Goal: Register for event/course

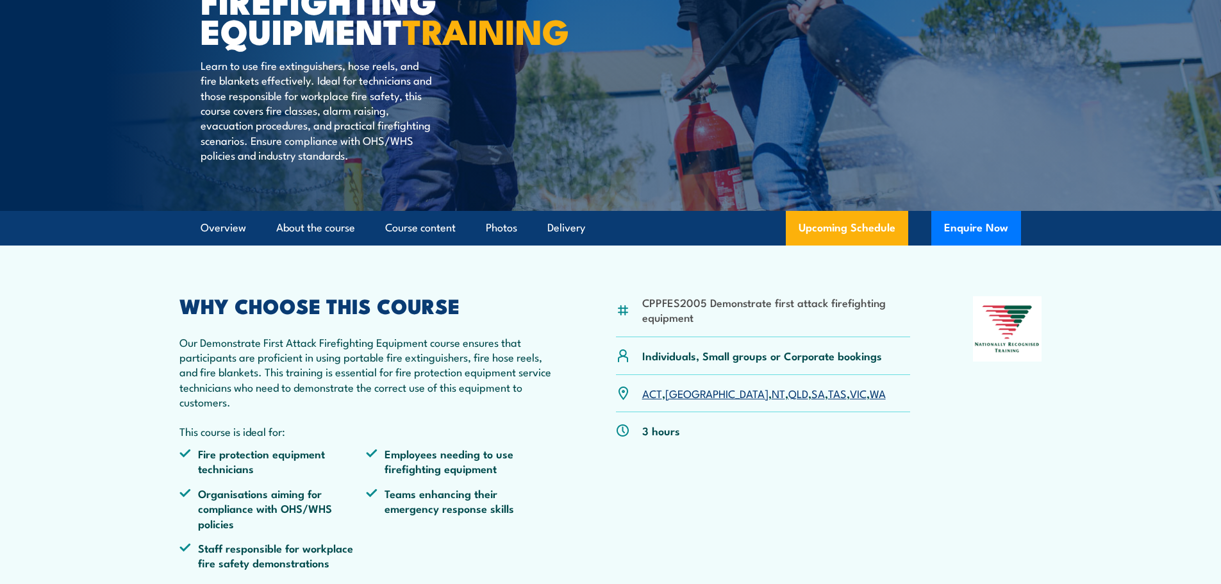
scroll to position [256, 0]
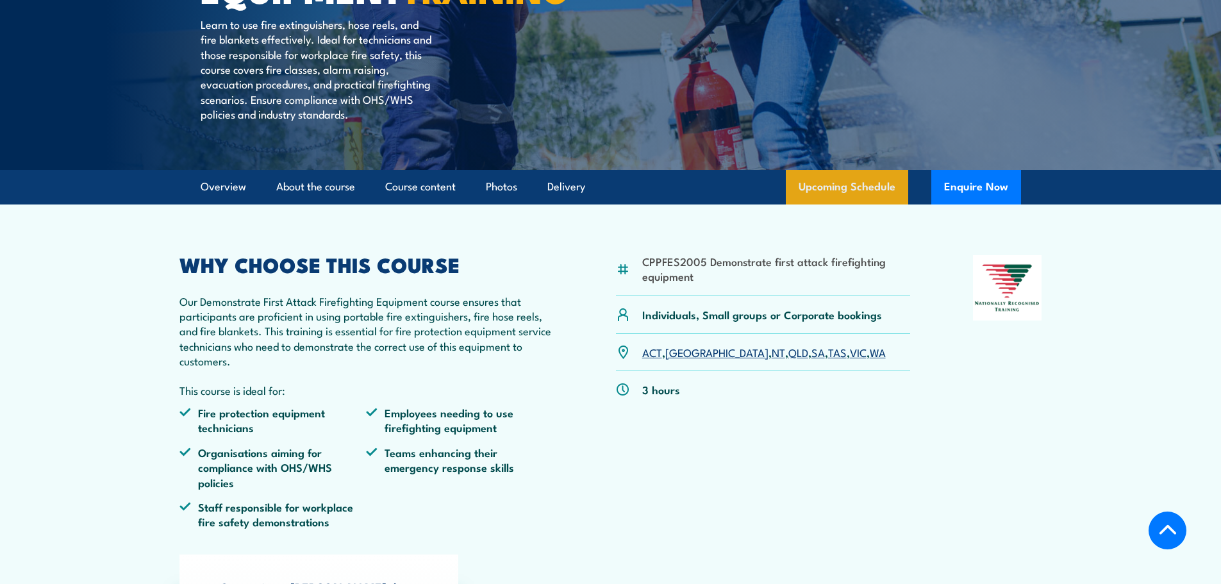
click at [860, 204] on link "Upcoming Schedule" at bounding box center [847, 187] width 122 height 35
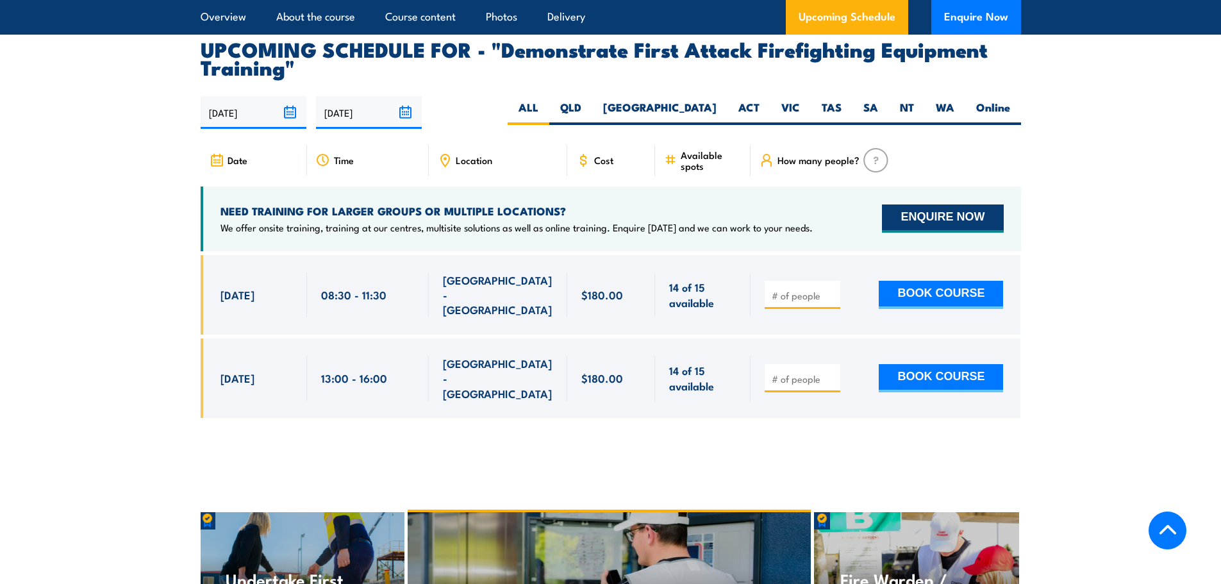
scroll to position [2324, 0]
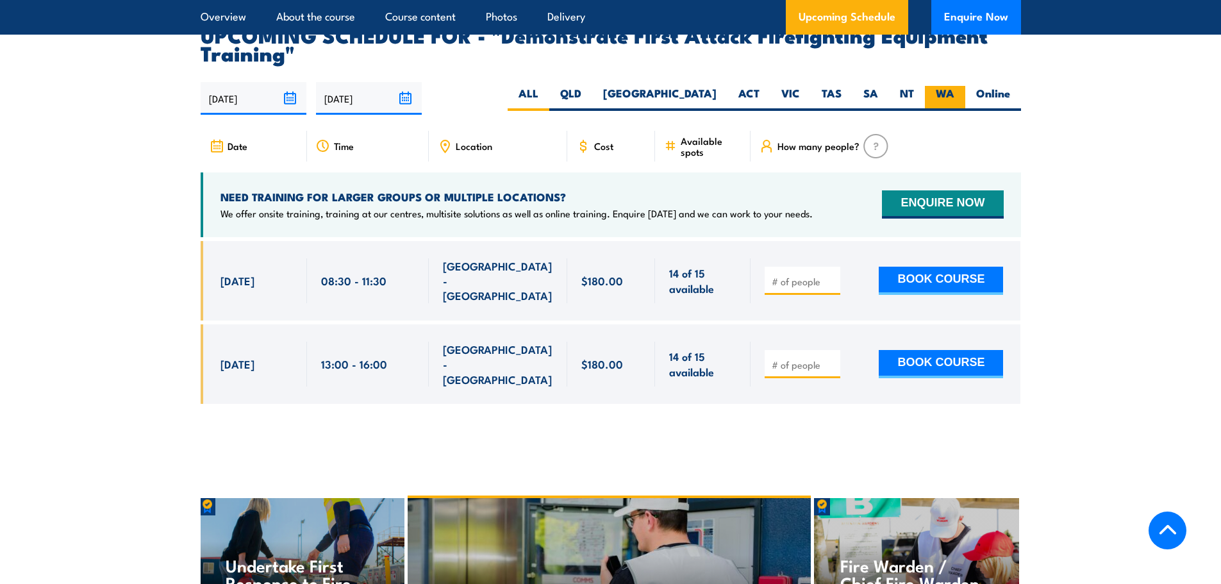
click at [947, 86] on label "WA" at bounding box center [945, 98] width 40 height 25
click at [954, 86] on input "WA" at bounding box center [958, 90] width 8 height 8
radio input "true"
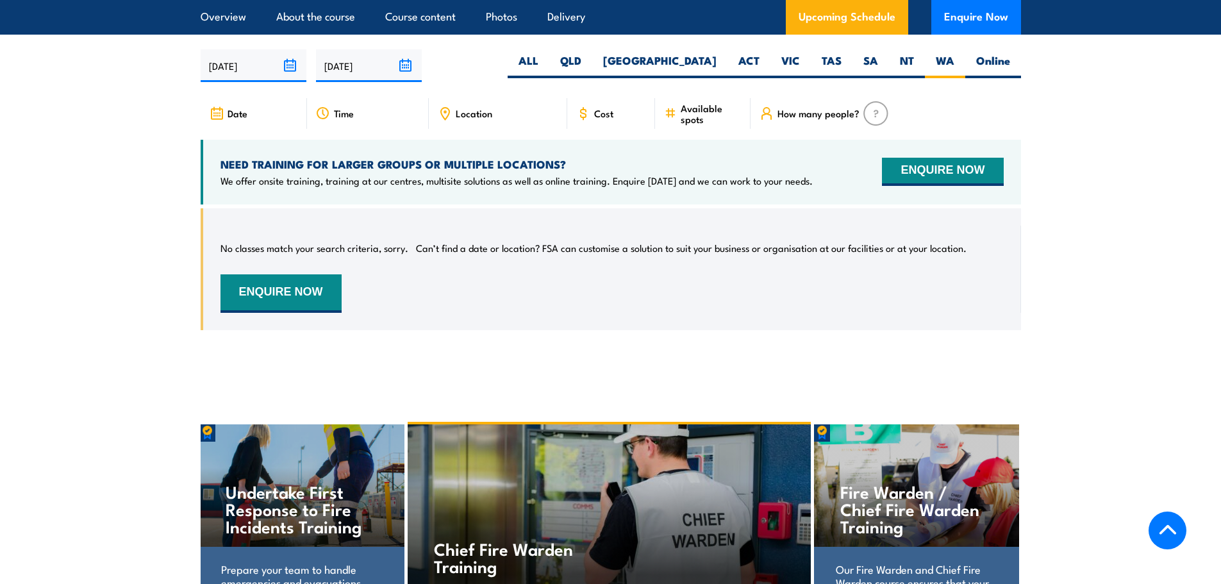
scroll to position [2179, 0]
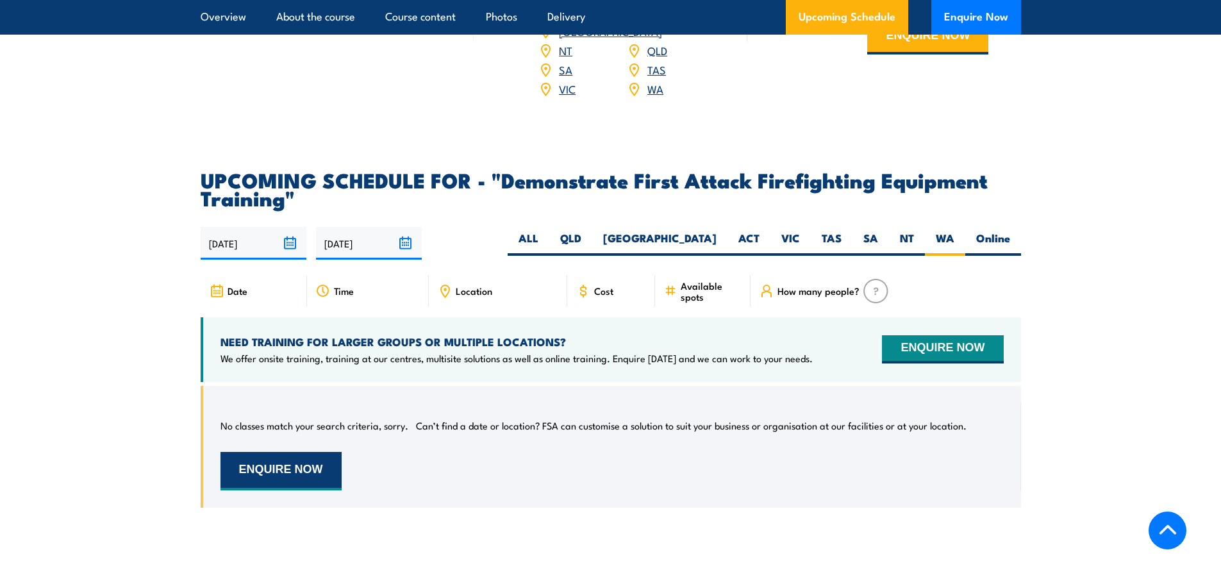
click at [295, 452] on button "ENQUIRE NOW" at bounding box center [280, 471] width 121 height 38
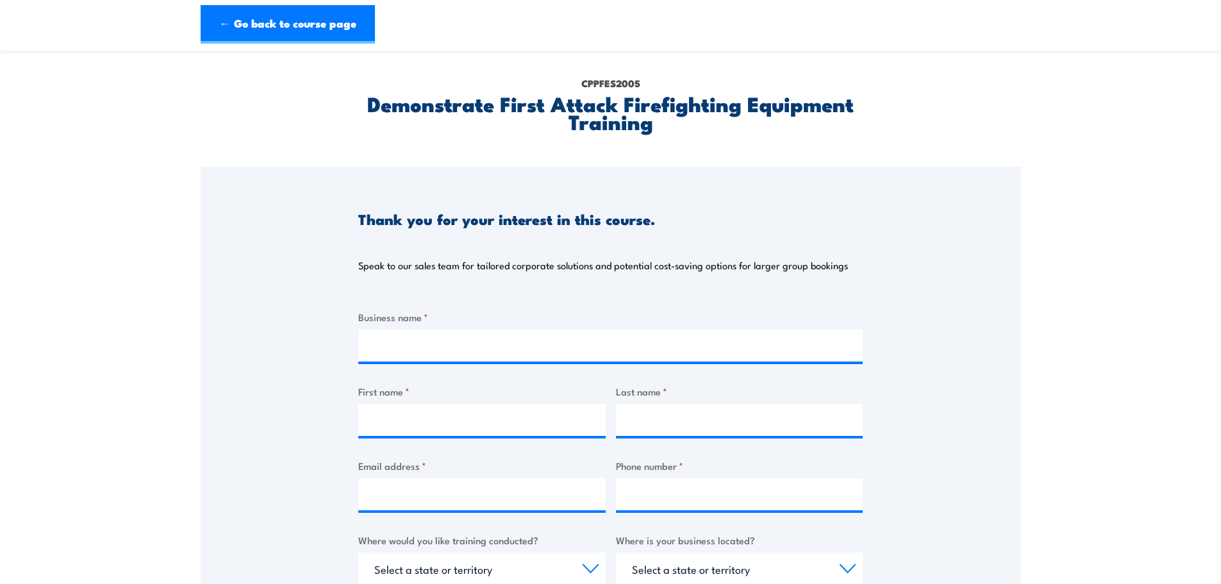
scroll to position [128, 0]
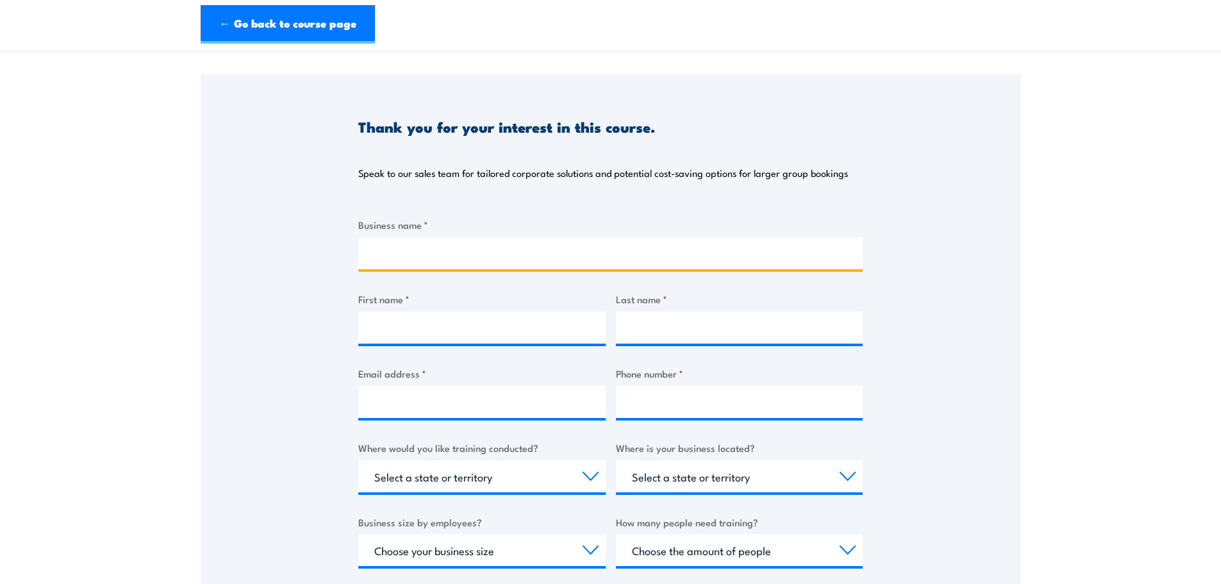
click at [578, 264] on input "Business name *" at bounding box center [610, 253] width 504 height 32
type input "Eire Total Access"
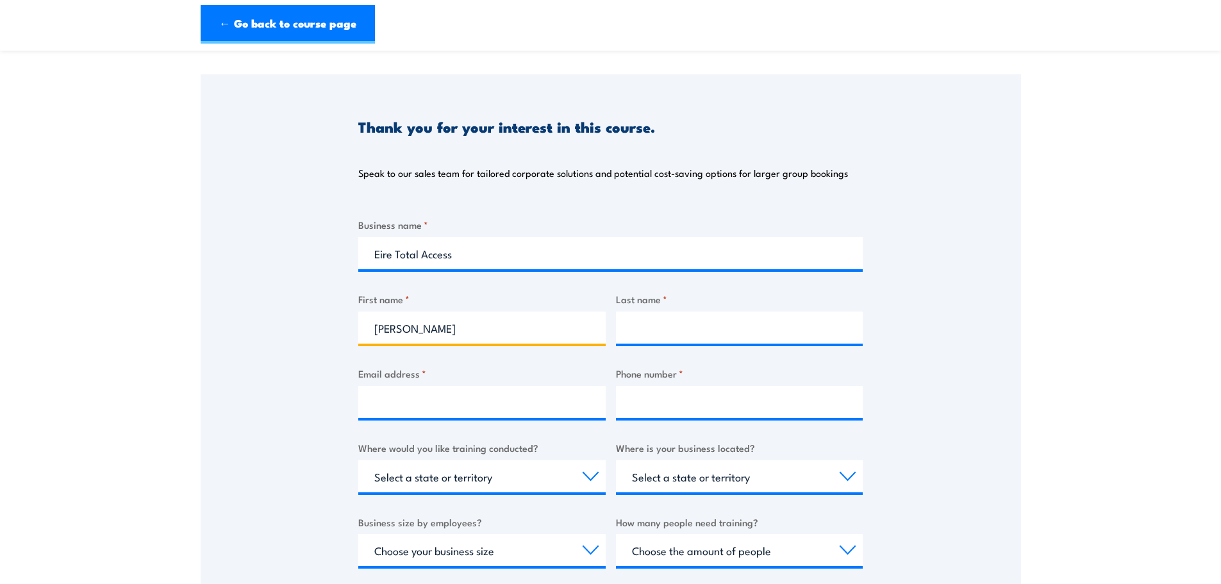
type input "[PERSON_NAME]"
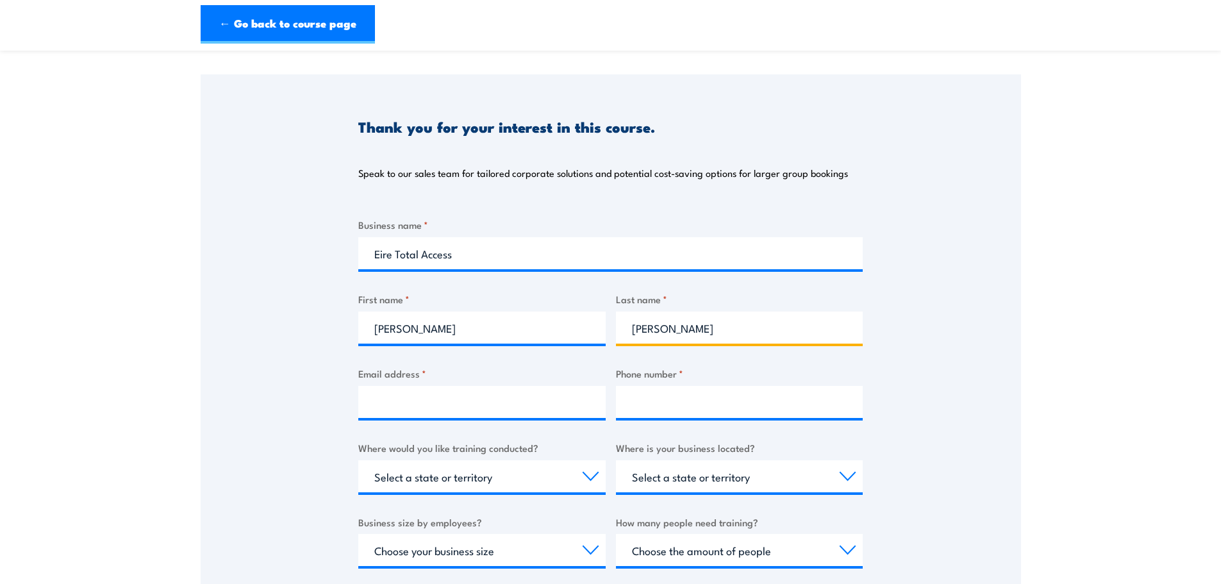
type input "[PERSON_NAME]"
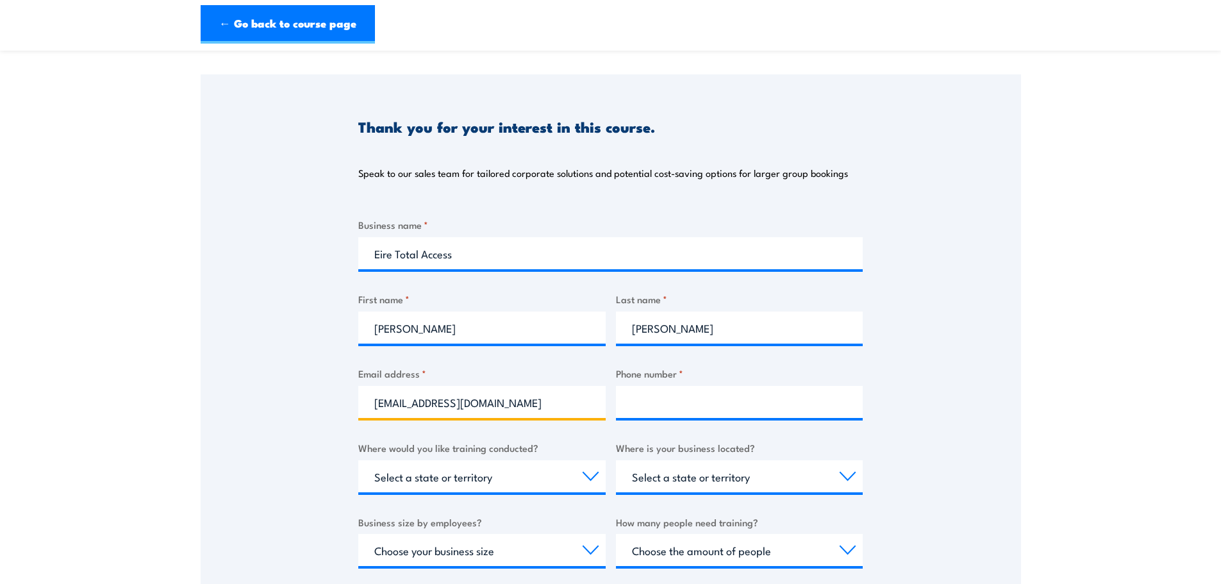
type input "[EMAIL_ADDRESS][DOMAIN_NAME]"
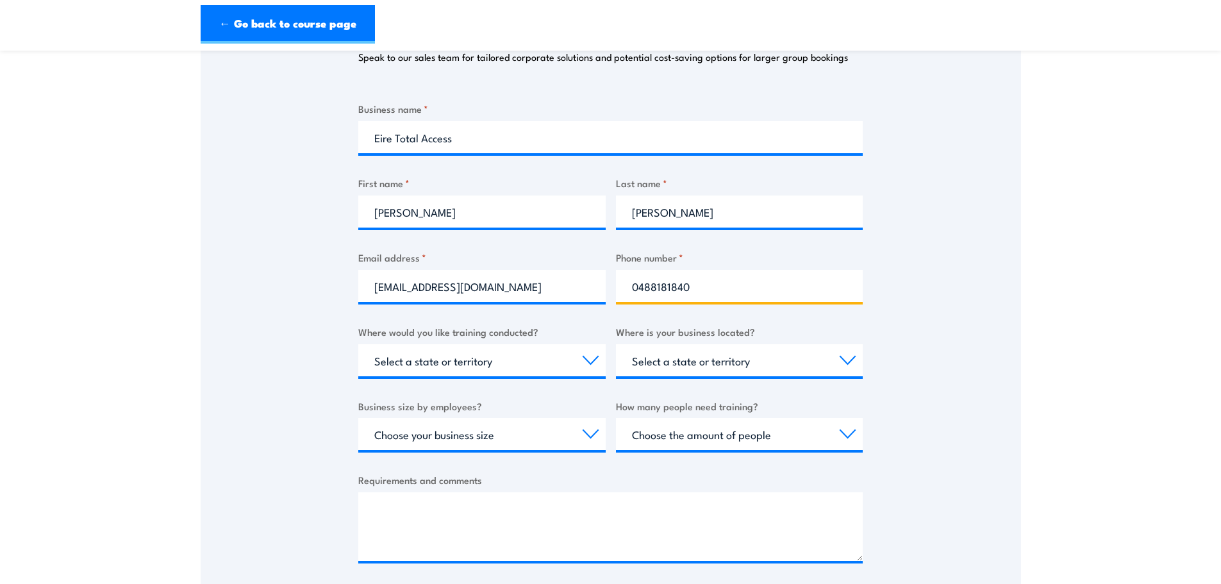
scroll to position [256, 0]
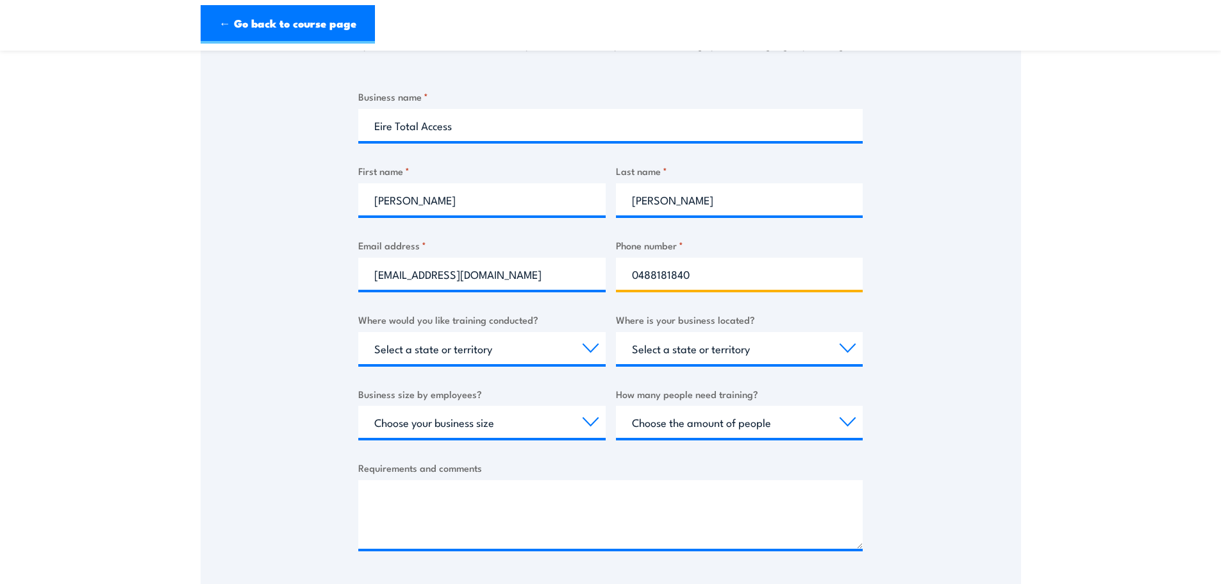
type input "0488181840"
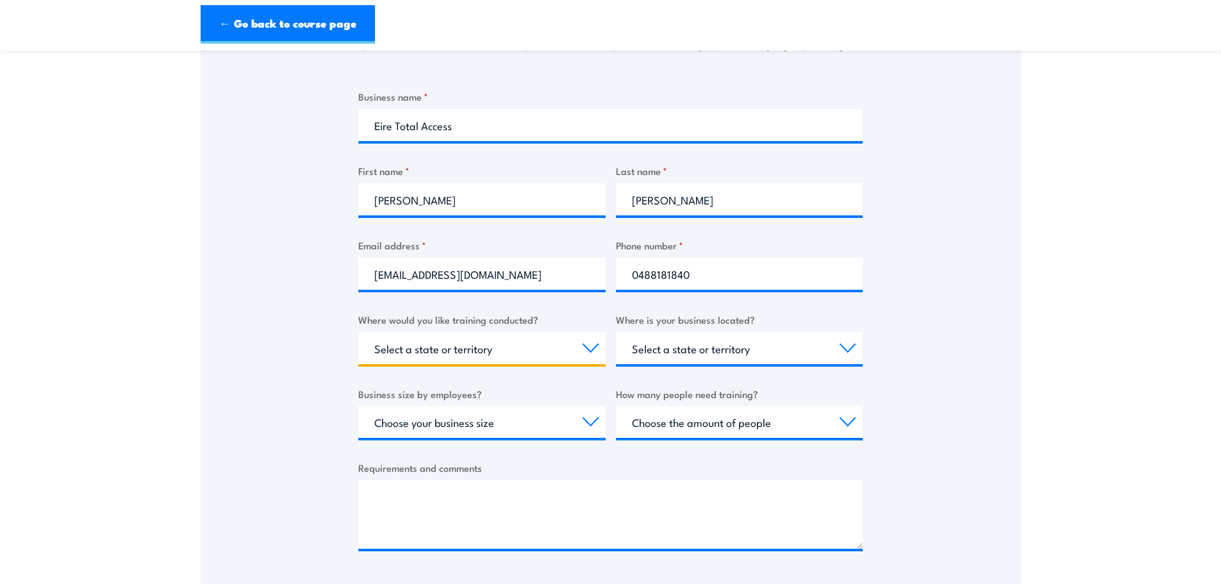
click at [482, 342] on select "Select a state or territory Nationally - multiple locations [GEOGRAPHIC_DATA] […" at bounding box center [481, 348] width 247 height 32
select select "WA"
click at [358, 332] on select "Select a state or territory Nationally - multiple locations [GEOGRAPHIC_DATA] […" at bounding box center [481, 348] width 247 height 32
click at [735, 364] on div "Select a state or territory [GEOGRAPHIC_DATA] [GEOGRAPHIC_DATA] [GEOGRAPHIC_DAT…" at bounding box center [739, 348] width 247 height 32
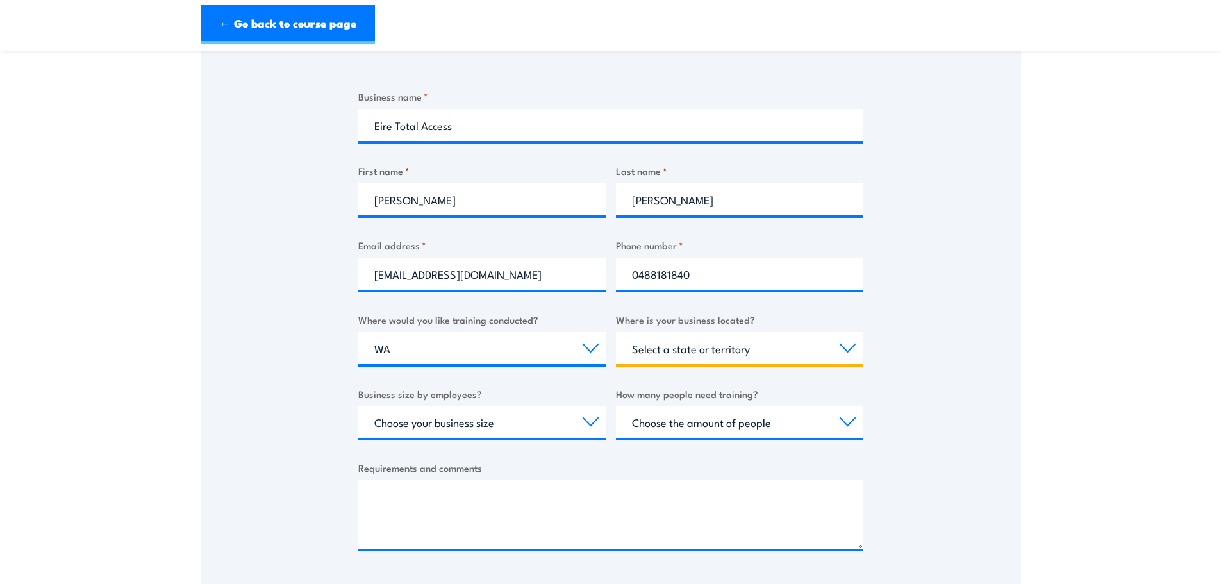
click at [742, 350] on select "Select a state or territory [GEOGRAPHIC_DATA] [GEOGRAPHIC_DATA] [GEOGRAPHIC_DAT…" at bounding box center [739, 348] width 247 height 32
select select "WA"
click at [616, 332] on select "Select a state or territory [GEOGRAPHIC_DATA] [GEOGRAPHIC_DATA] [GEOGRAPHIC_DAT…" at bounding box center [739, 348] width 247 height 32
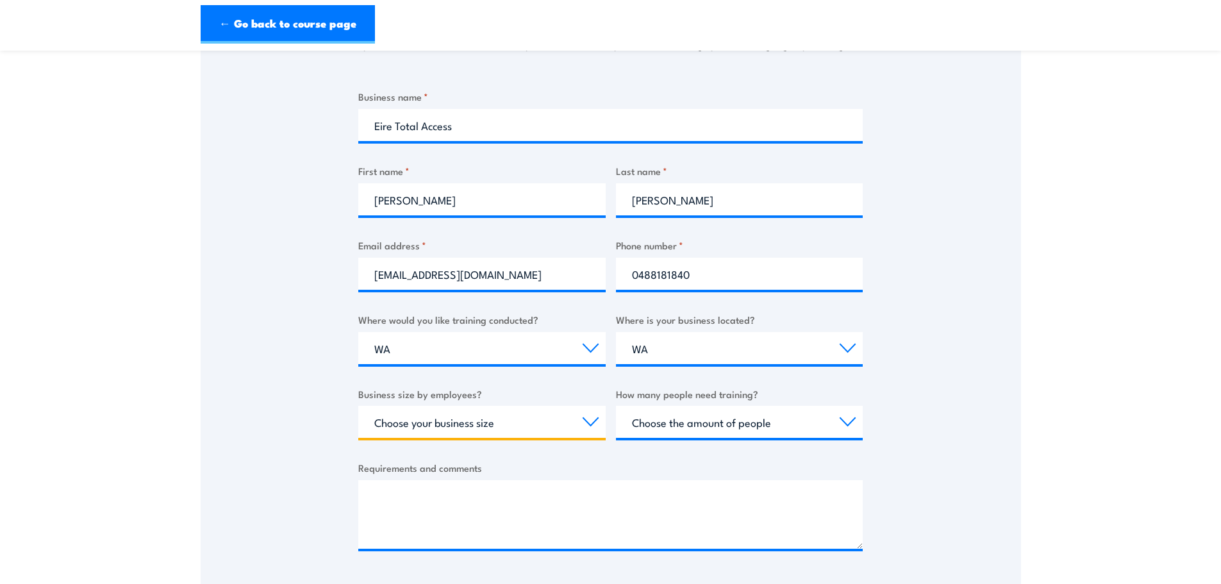
click at [557, 436] on select "Choose your business size 1 to 19 20 to 199 200+" at bounding box center [481, 422] width 247 height 32
select select "20 to 199"
click at [358, 406] on select "Choose your business size 1 to 19 20 to 199 200+" at bounding box center [481, 422] width 247 height 32
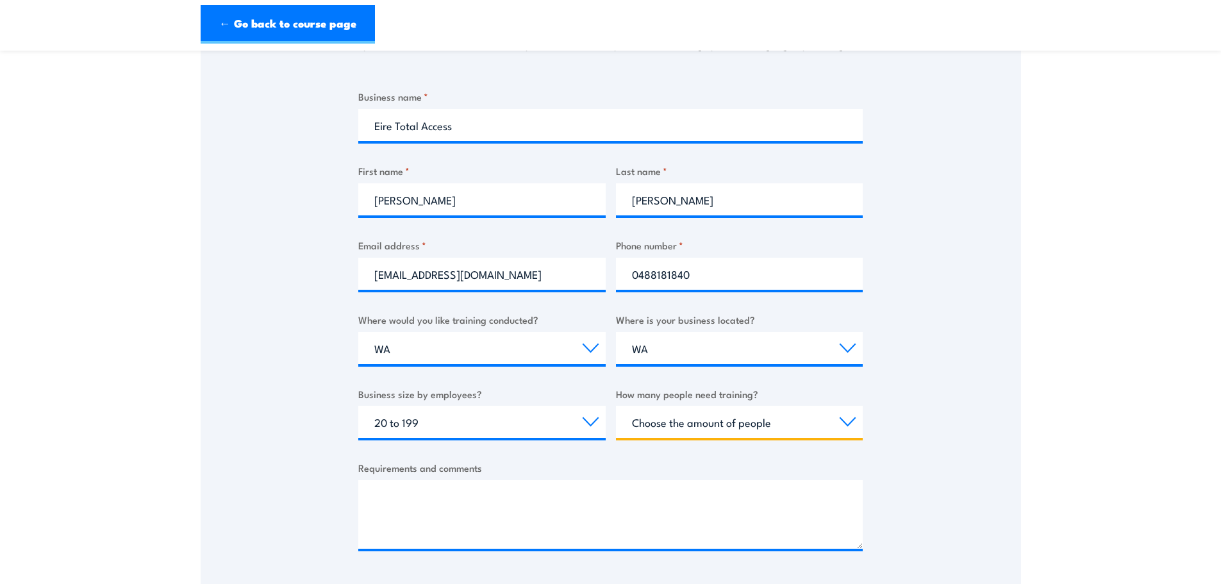
click at [743, 423] on select "Choose the amount of people 1 to 4 5 to 19 20+" at bounding box center [739, 422] width 247 height 32
select select "1 to 4"
click at [616, 406] on select "Choose the amount of people 1 to 4 5 to 19 20+" at bounding box center [739, 422] width 247 height 32
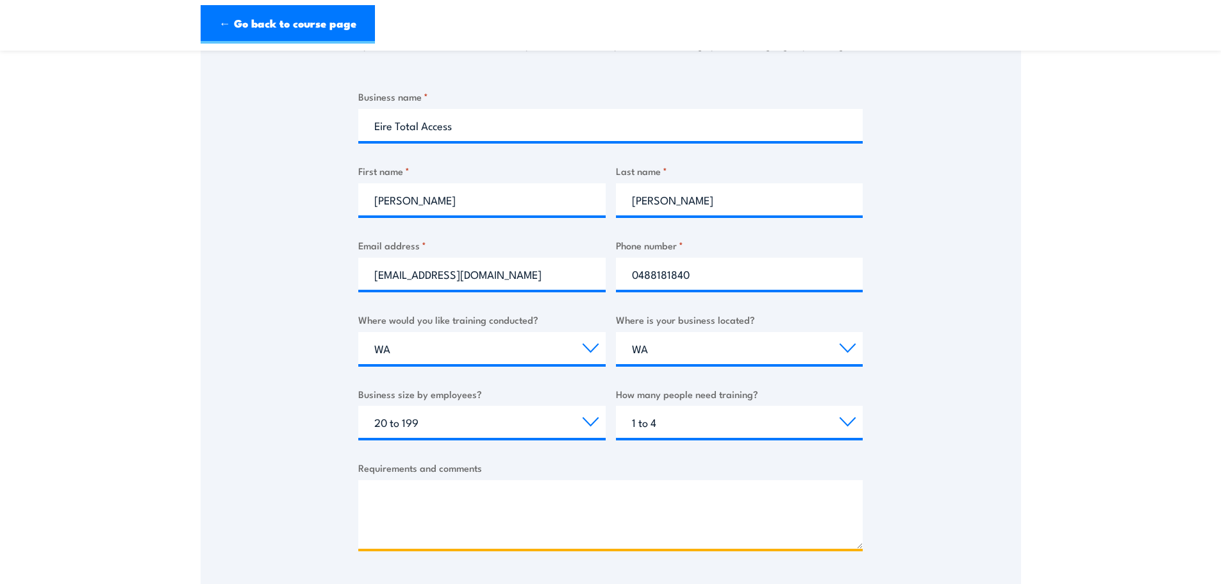
click at [588, 519] on textarea "Requirements and comments" at bounding box center [610, 514] width 504 height 69
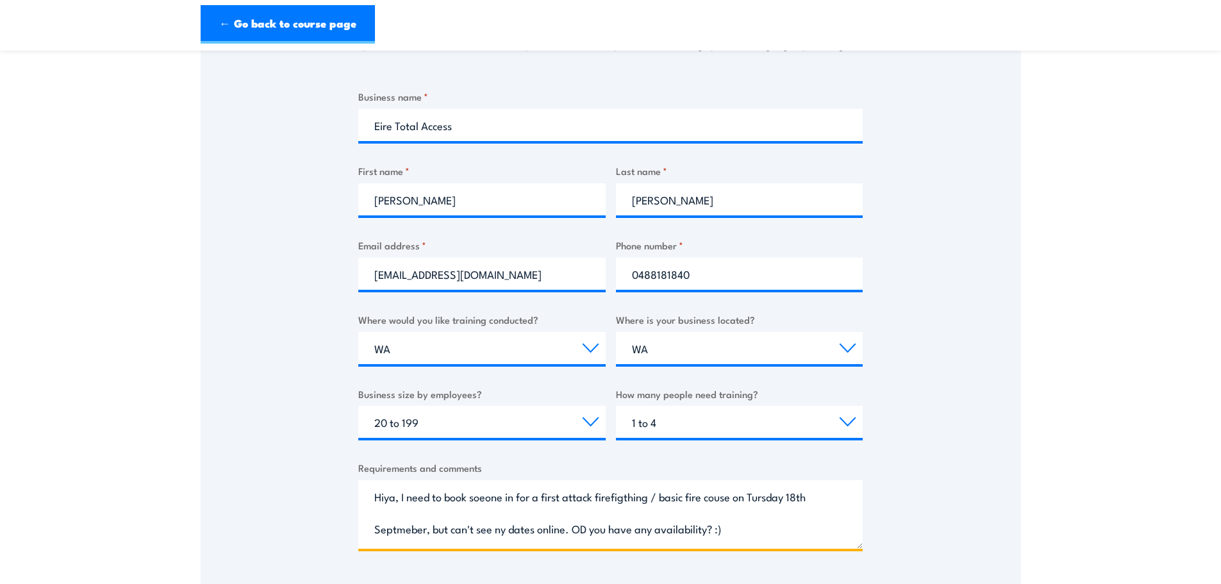
click at [589, 526] on textarea "Hiya, I need to book soeone in for a first attack firefigthing / basic fire cou…" at bounding box center [610, 514] width 504 height 69
click at [478, 500] on textarea "Hiya, I need to book soeone in for a first attack firefigthing / basic fire cou…" at bounding box center [610, 514] width 504 height 69
click at [529, 492] on textarea "[PERSON_NAME], I need to book someone in for a first attack firefigthing / basi…" at bounding box center [610, 514] width 504 height 69
click at [677, 482] on textarea "[PERSON_NAME], I need to book someone in for a first attack firefigthing / basi…" at bounding box center [610, 514] width 504 height 69
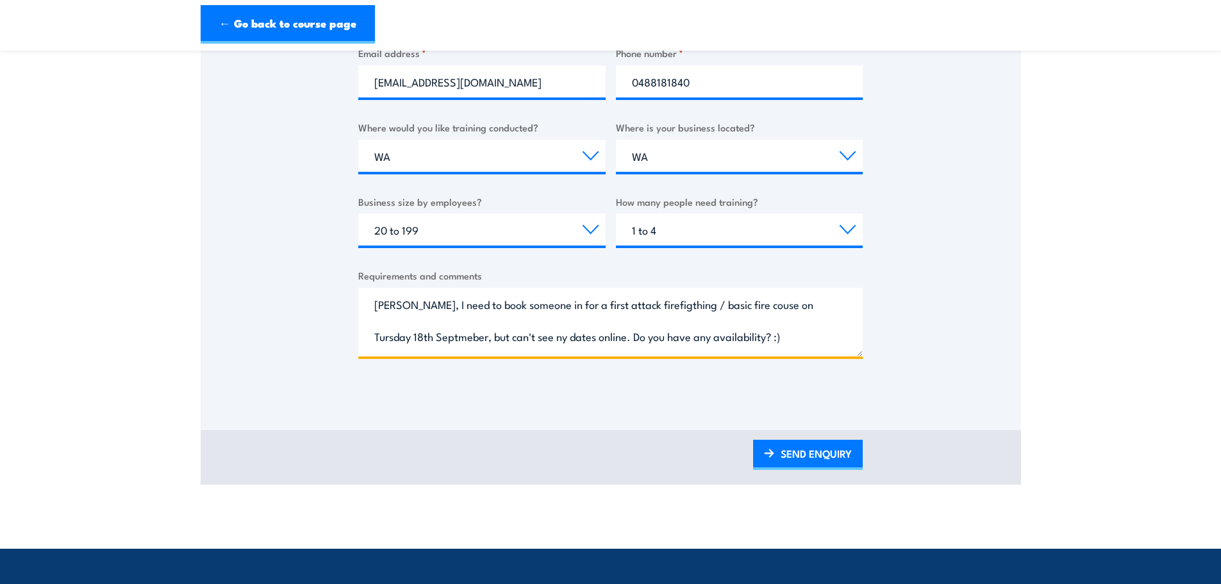
scroll to position [513, 0]
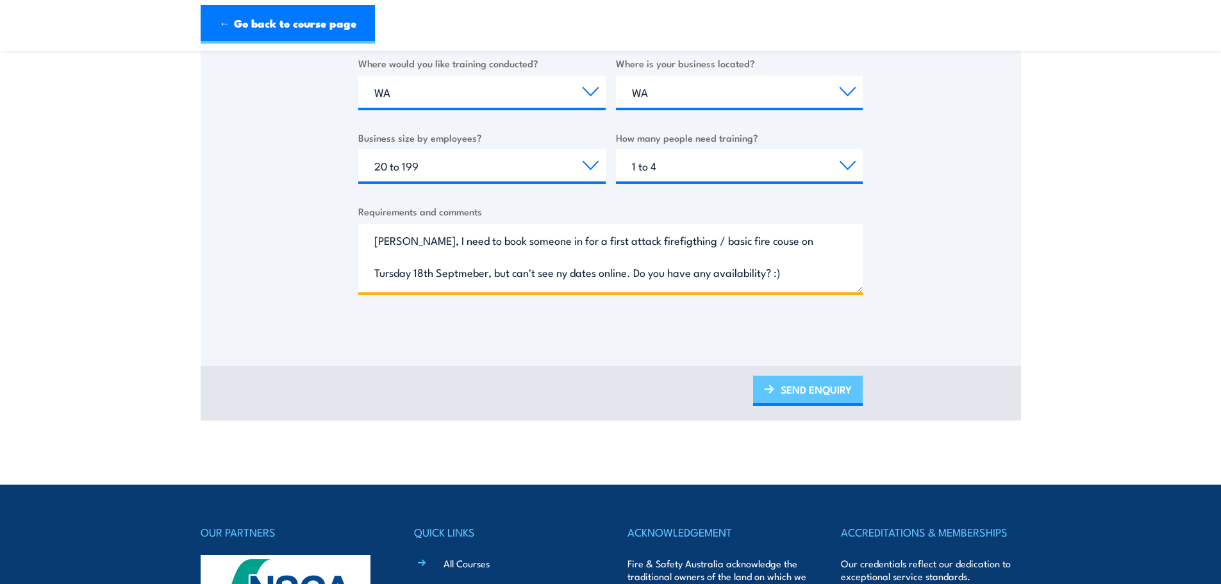
type textarea "[PERSON_NAME], I need to book someone in for a first attack firefigthing / basi…"
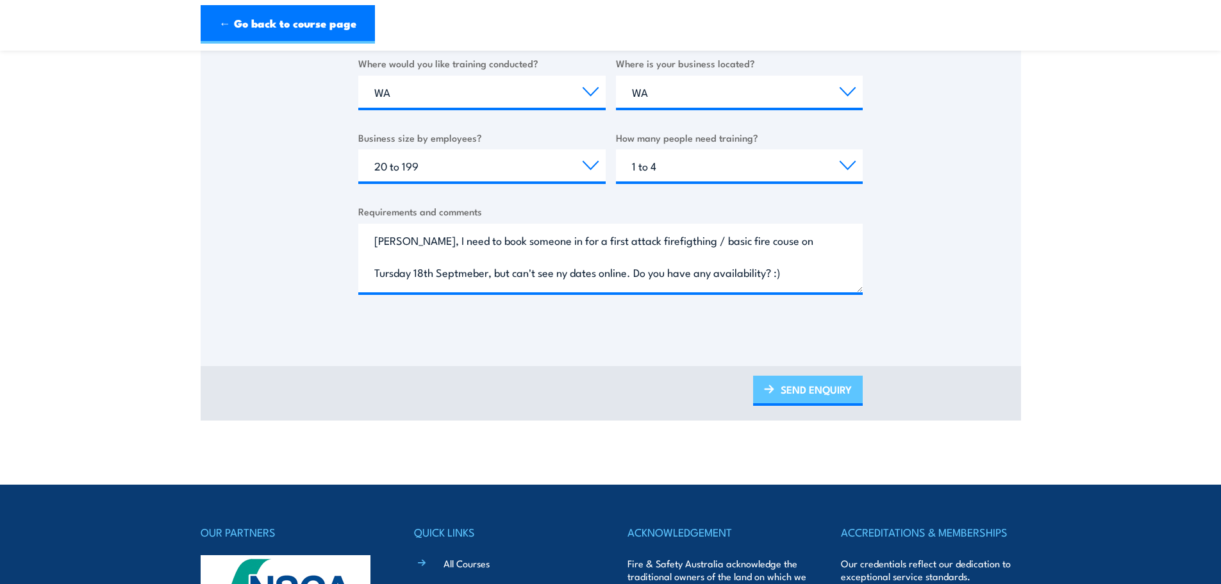
click at [830, 390] on link "SEND ENQUIRY" at bounding box center [808, 391] width 110 height 30
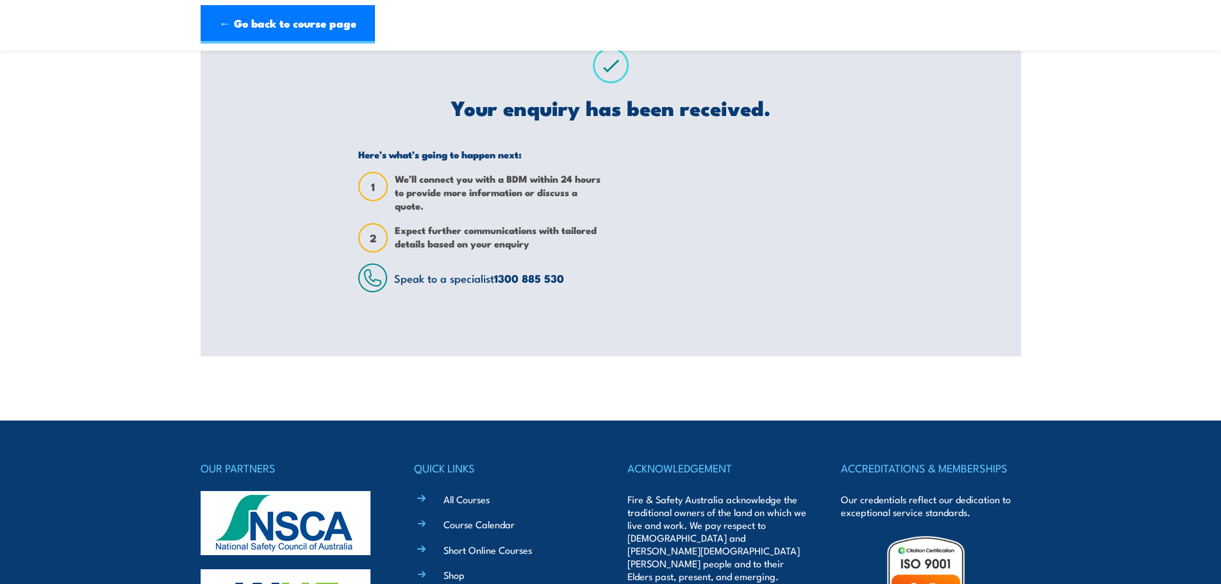
scroll to position [0, 0]
